Goal: Transaction & Acquisition: Purchase product/service

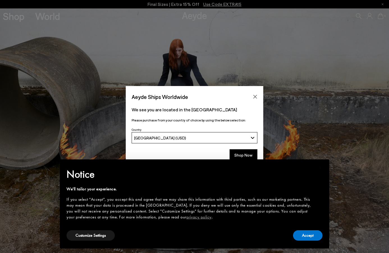
click at [247, 156] on div "× Notice We'll tailor your experience. If you select "Accept", you accept this …" at bounding box center [194, 204] width 279 height 98
click at [247, 154] on button "Shop Now" at bounding box center [244, 155] width 28 height 12
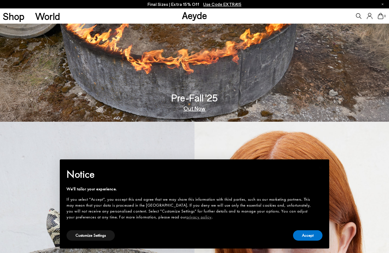
scroll to position [140, 0]
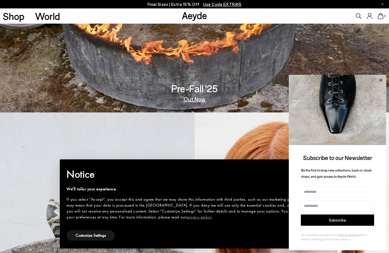
click at [380, 80] on icon at bounding box center [381, 79] width 7 height 7
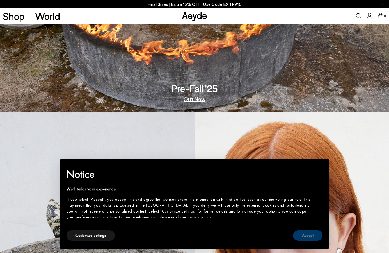
click at [304, 235] on button "Accept" at bounding box center [307, 235] width 29 height 10
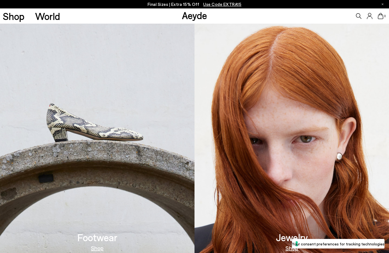
scroll to position [309, 0]
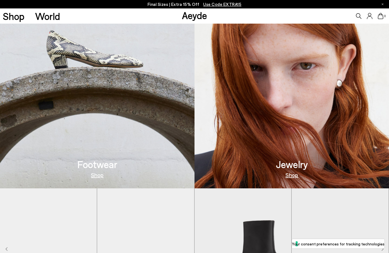
click at [127, 172] on img at bounding box center [97, 66] width 195 height 244
